Goal: Navigation & Orientation: Find specific page/section

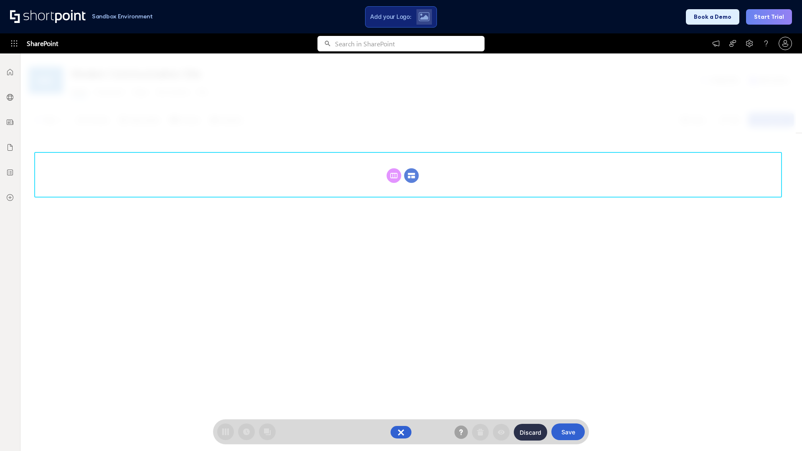
click at [411, 175] on circle at bounding box center [411, 175] width 15 height 15
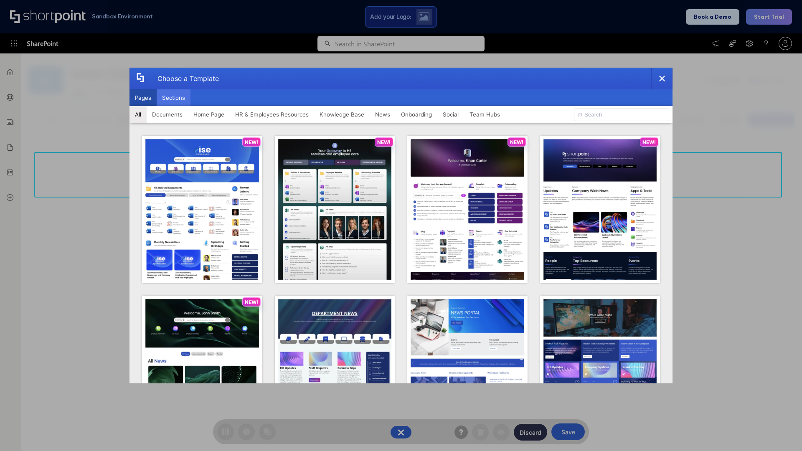
click at [173, 98] on button "Sections" at bounding box center [174, 97] width 34 height 17
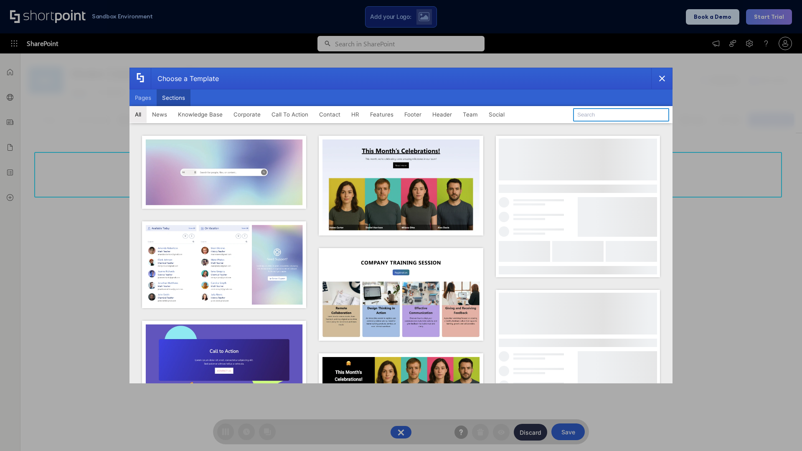
type input "CTA 2"
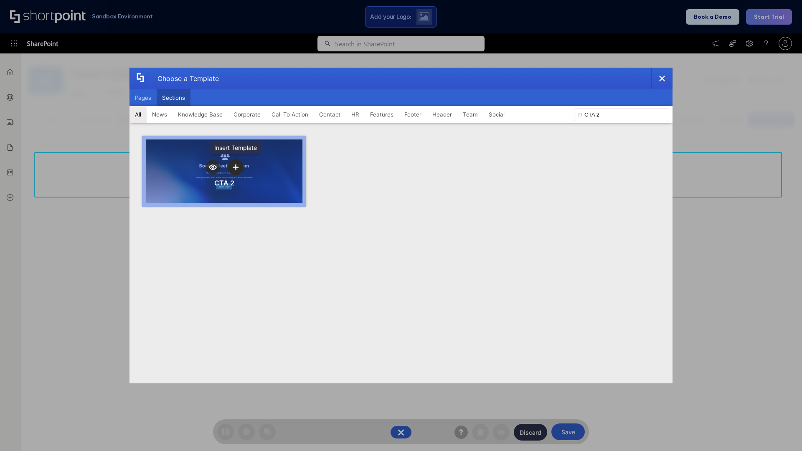
click at [236, 167] on icon "template selector" at bounding box center [236, 167] width 6 height 6
